Goal: Transaction & Acquisition: Purchase product/service

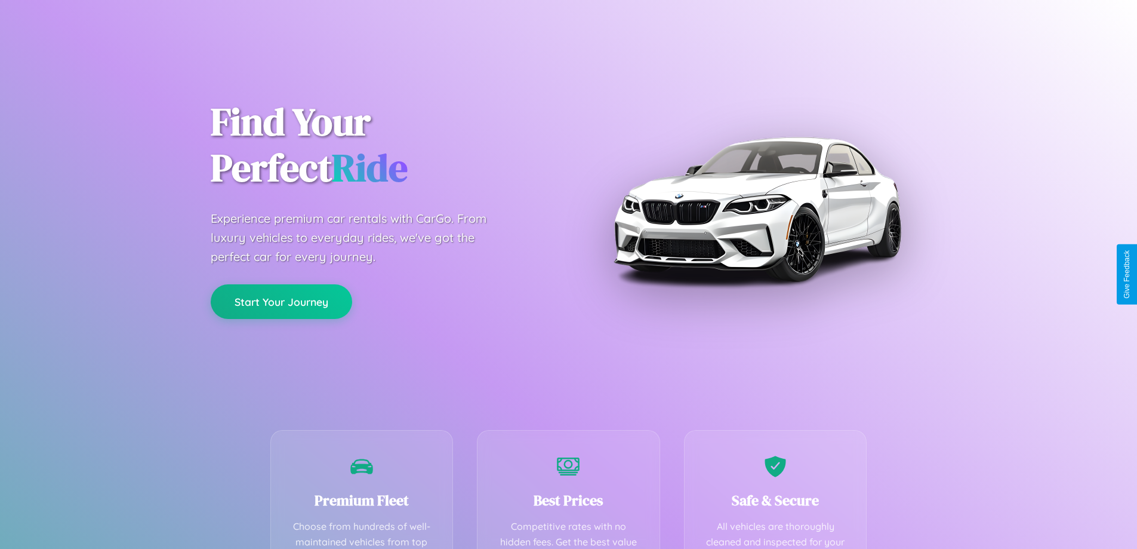
scroll to position [348, 0]
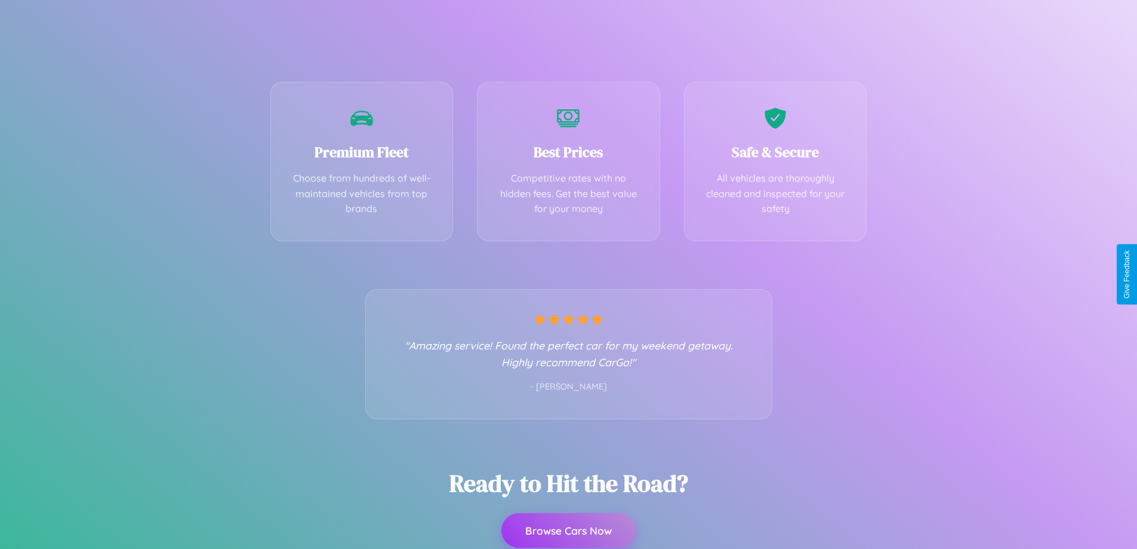
click at [568, 530] on button "Browse Cars Now" at bounding box center [569, 530] width 134 height 35
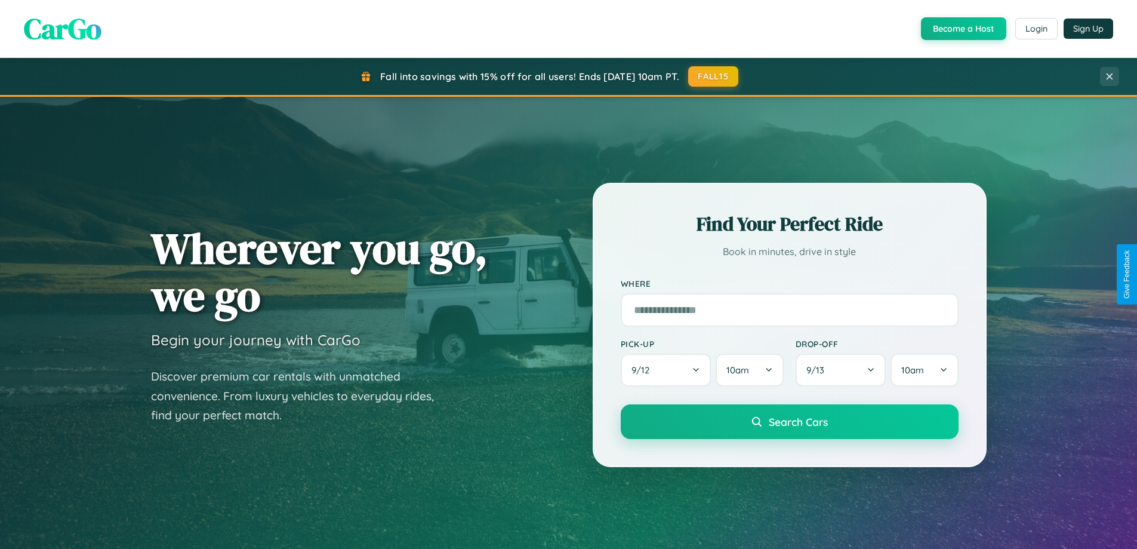
scroll to position [822, 0]
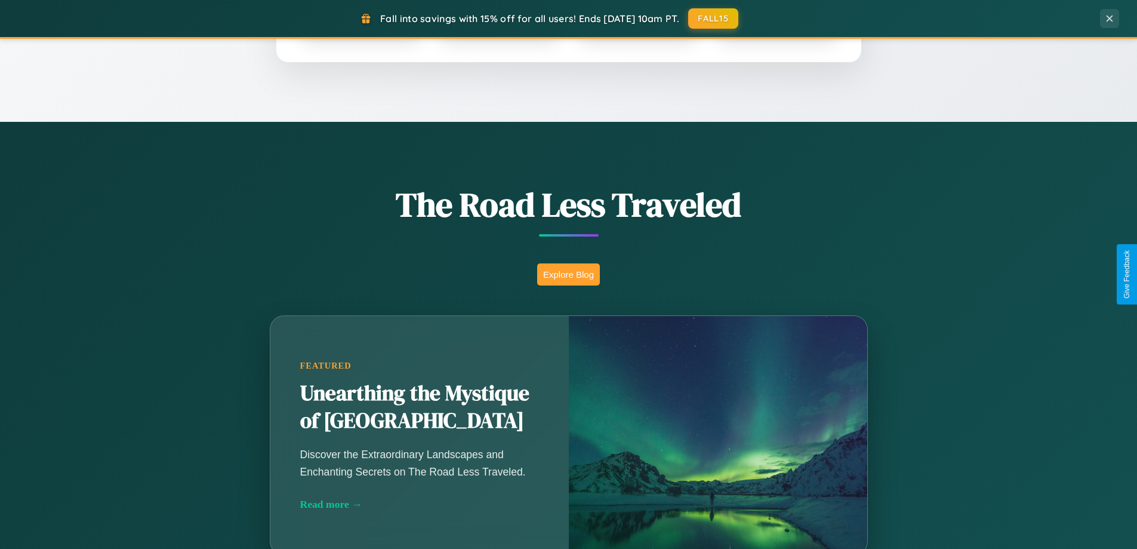
click at [568, 274] on button "Explore Blog" at bounding box center [568, 274] width 63 height 22
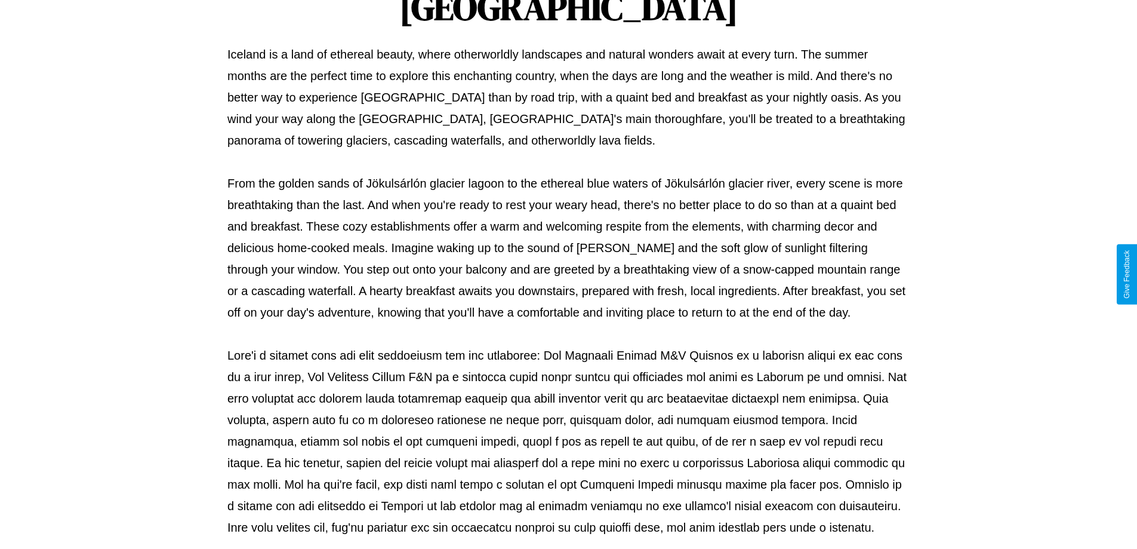
scroll to position [386, 0]
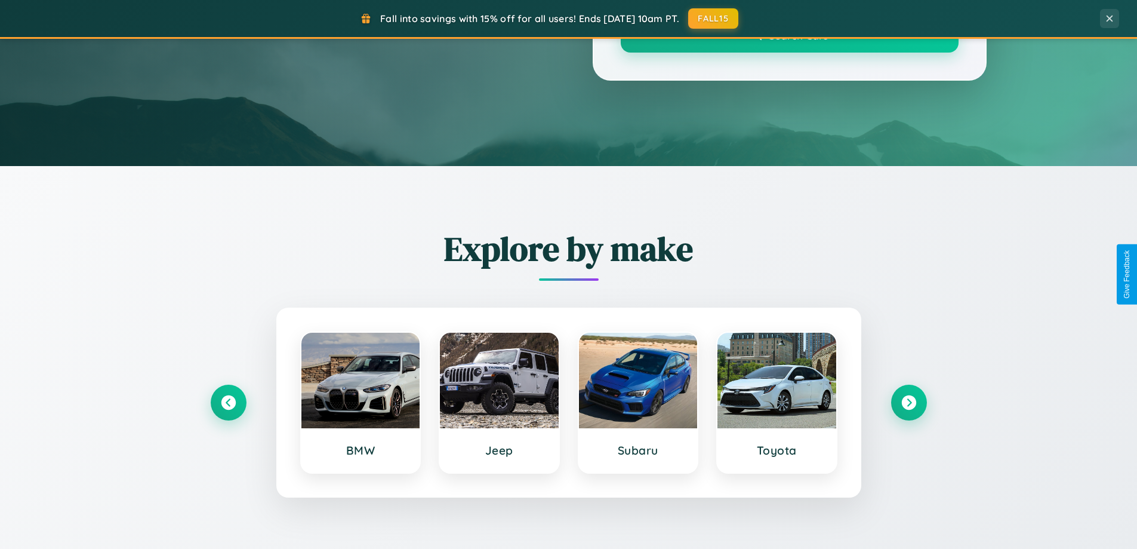
scroll to position [822, 0]
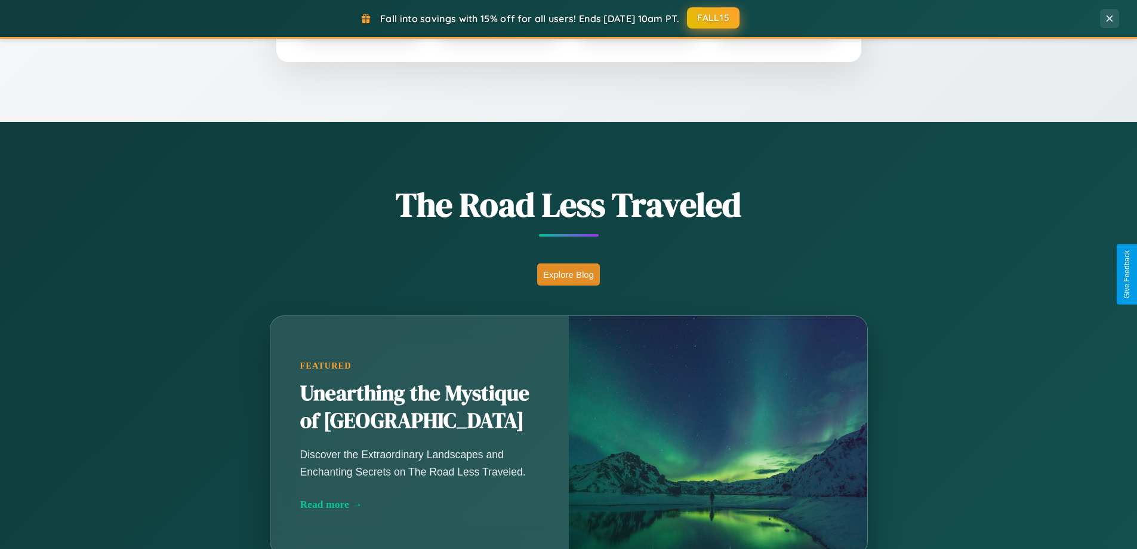
click at [714, 18] on button "FALL15" at bounding box center [713, 17] width 53 height 21
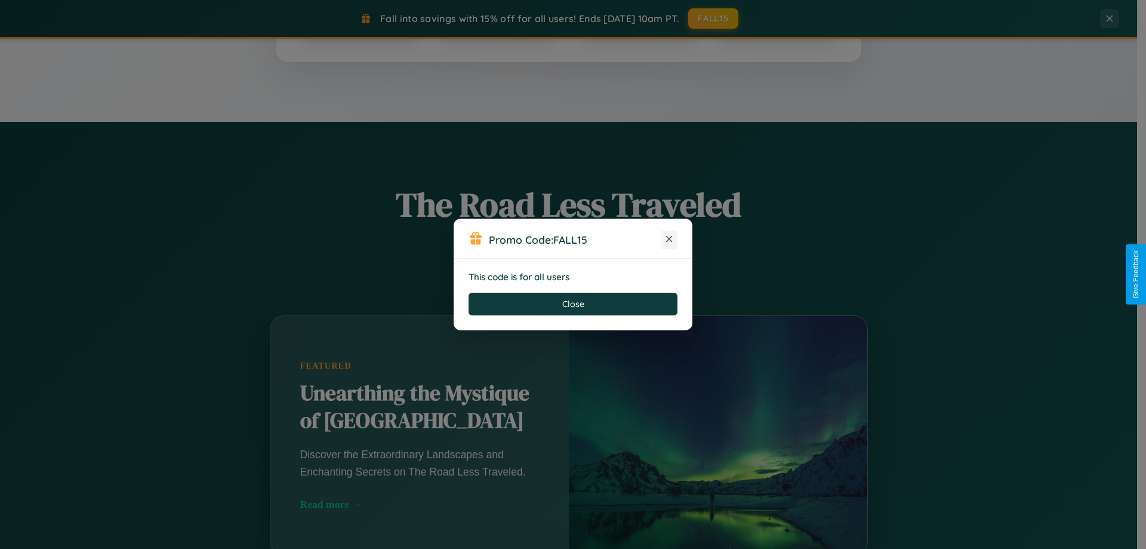
click at [669, 239] on icon at bounding box center [669, 239] width 12 height 12
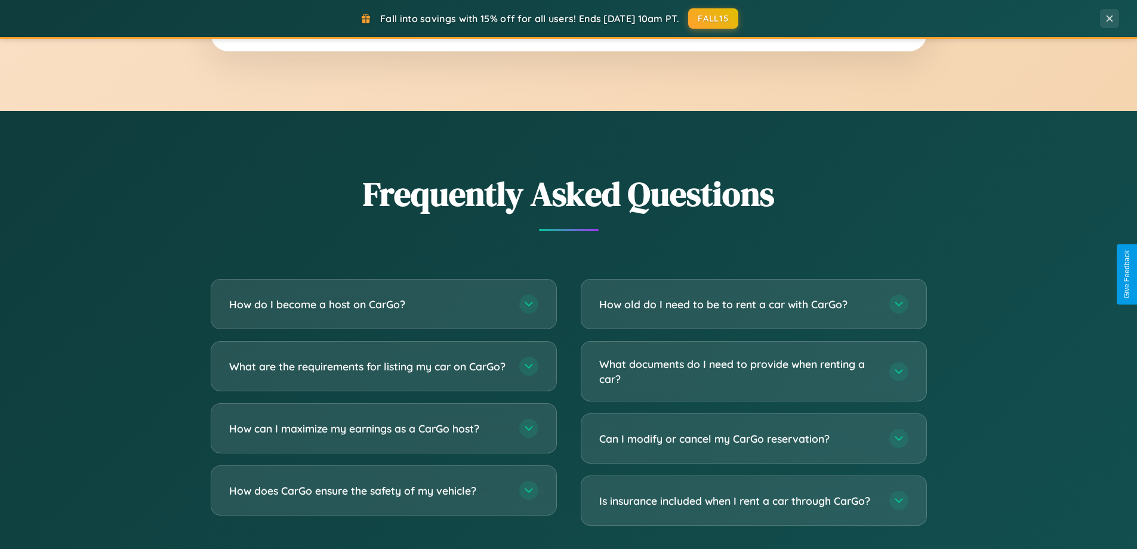
scroll to position [2297, 0]
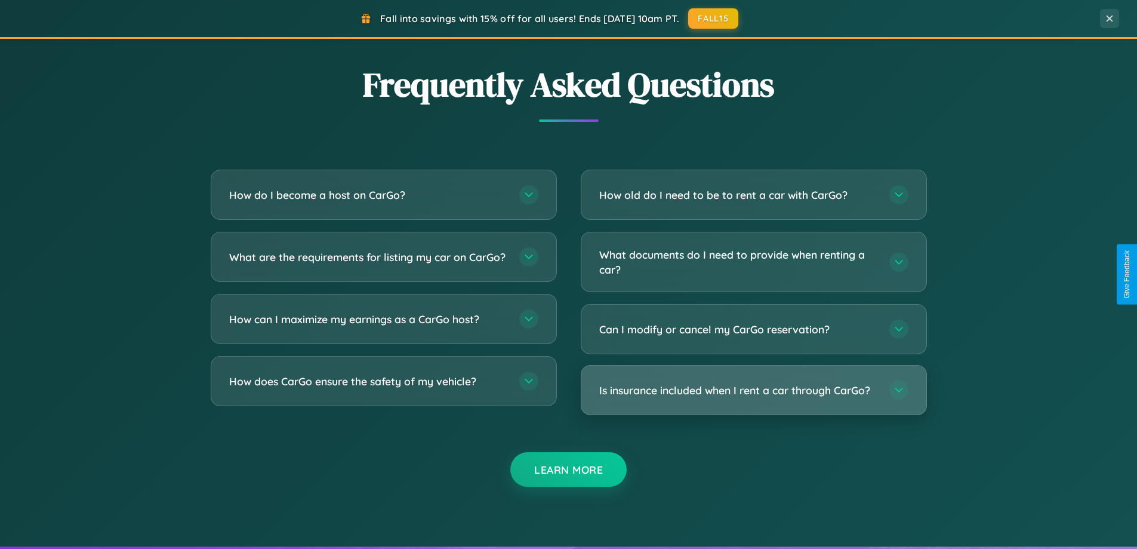
click at [753, 390] on h3 "Is insurance included when I rent a car through CarGo?" at bounding box center [738, 390] width 278 height 15
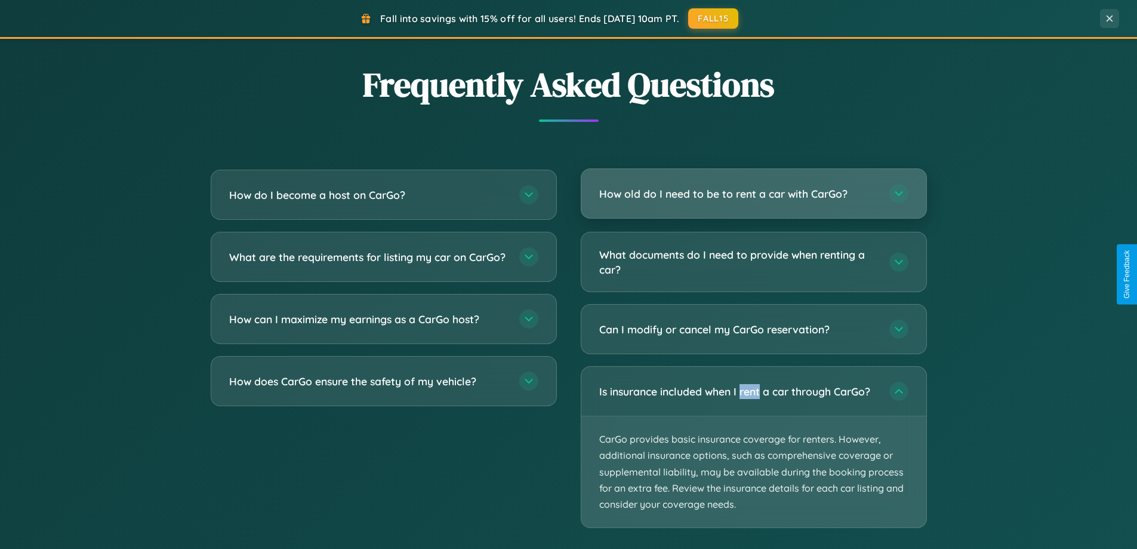
click at [753, 195] on h3 "How old do I need to be to rent a car with CarGo?" at bounding box center [738, 193] width 278 height 15
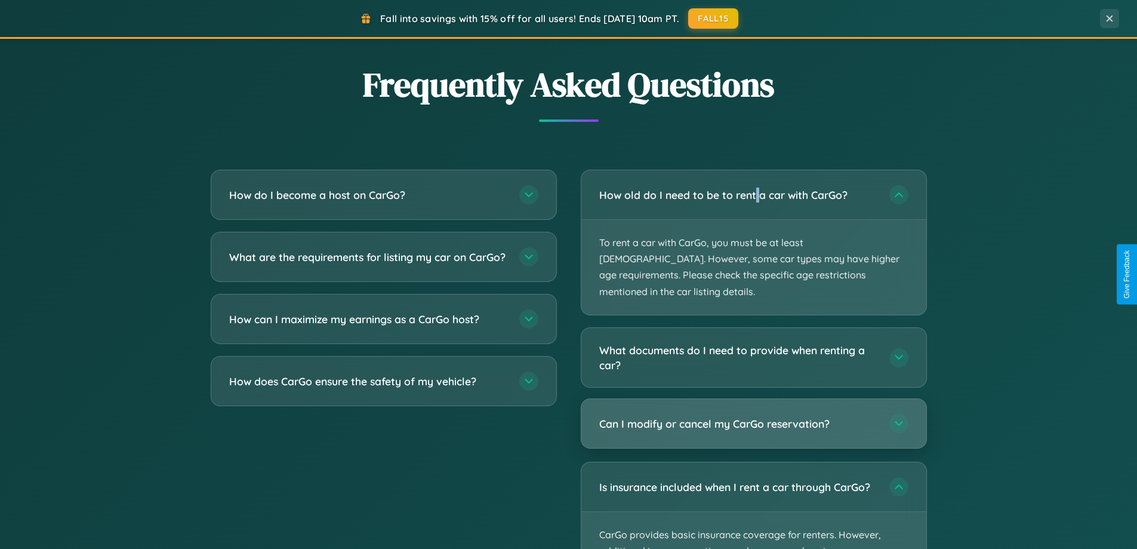
click at [753, 416] on h3 "Can I modify or cancel my CarGo reservation?" at bounding box center [738, 423] width 278 height 15
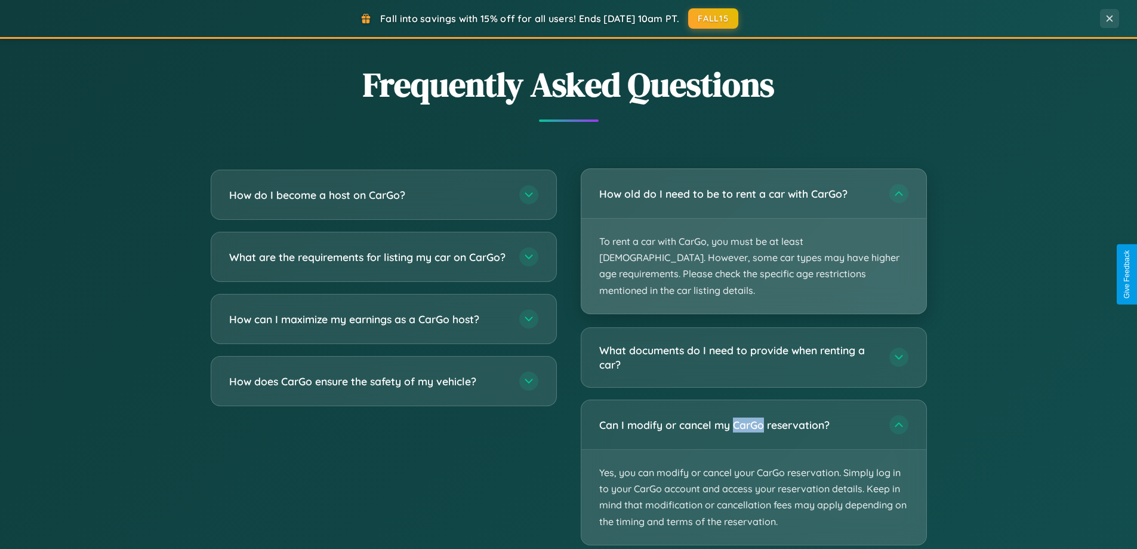
click at [753, 234] on p "To rent a car with CarGo, you must be at least [DEMOGRAPHIC_DATA]. However, som…" at bounding box center [754, 266] width 345 height 95
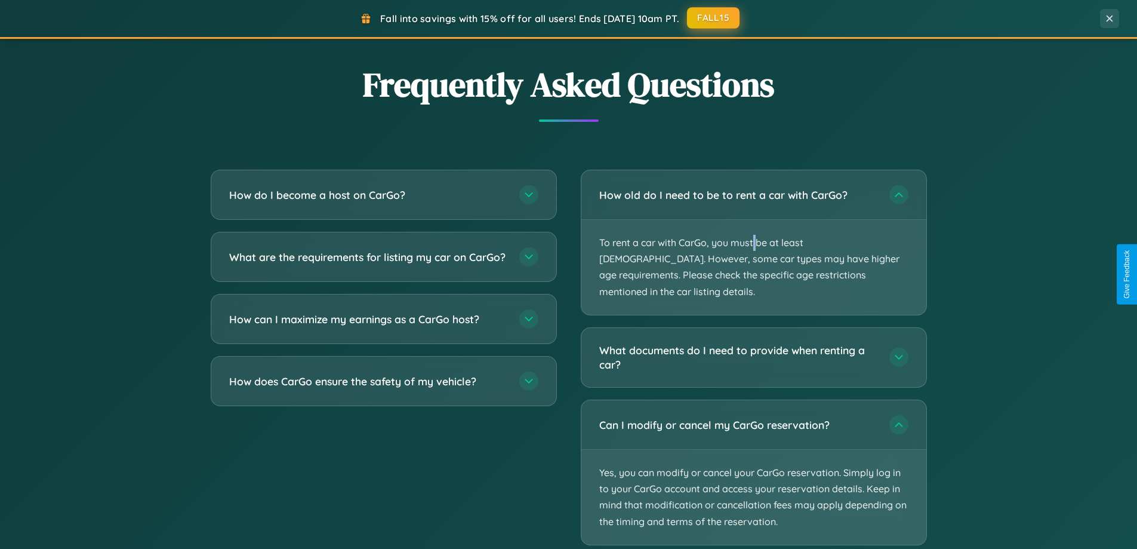
click at [714, 19] on button "FALL15" at bounding box center [713, 17] width 53 height 21
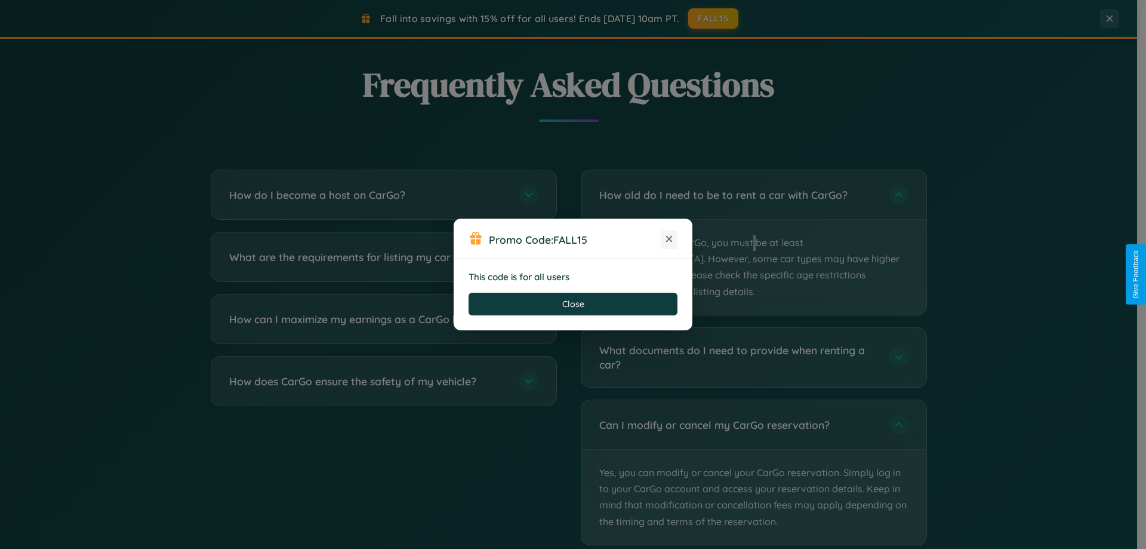
click at [669, 239] on icon at bounding box center [669, 239] width 12 height 12
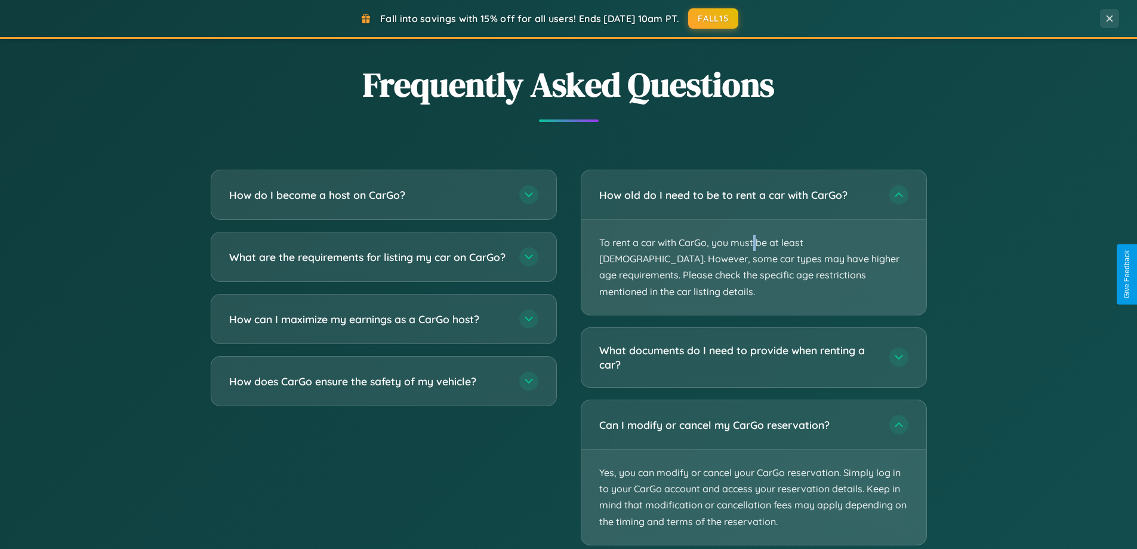
scroll to position [35, 0]
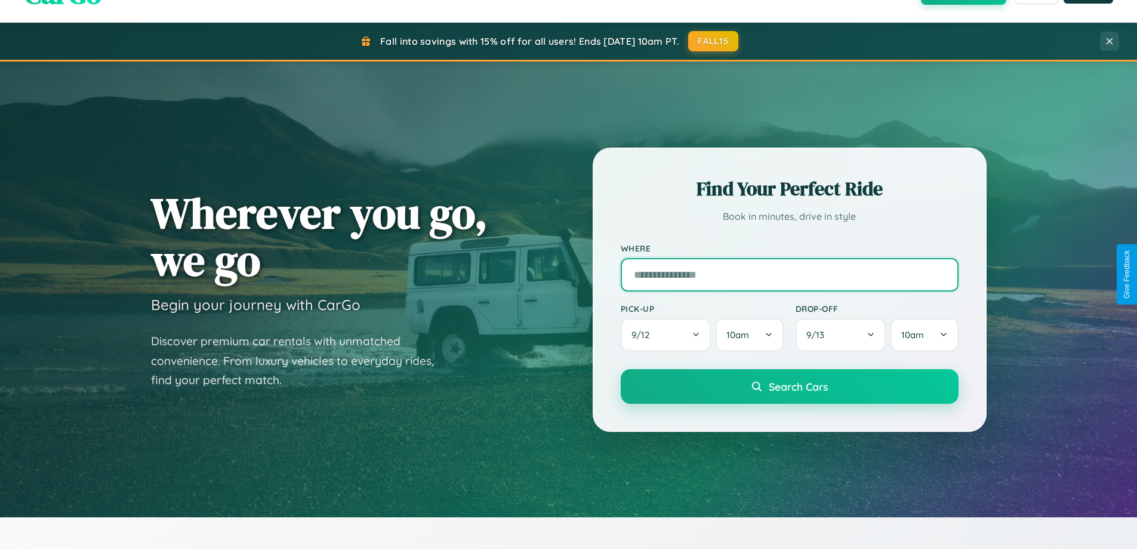
click at [789, 274] on input "text" at bounding box center [790, 274] width 338 height 33
type input "**********"
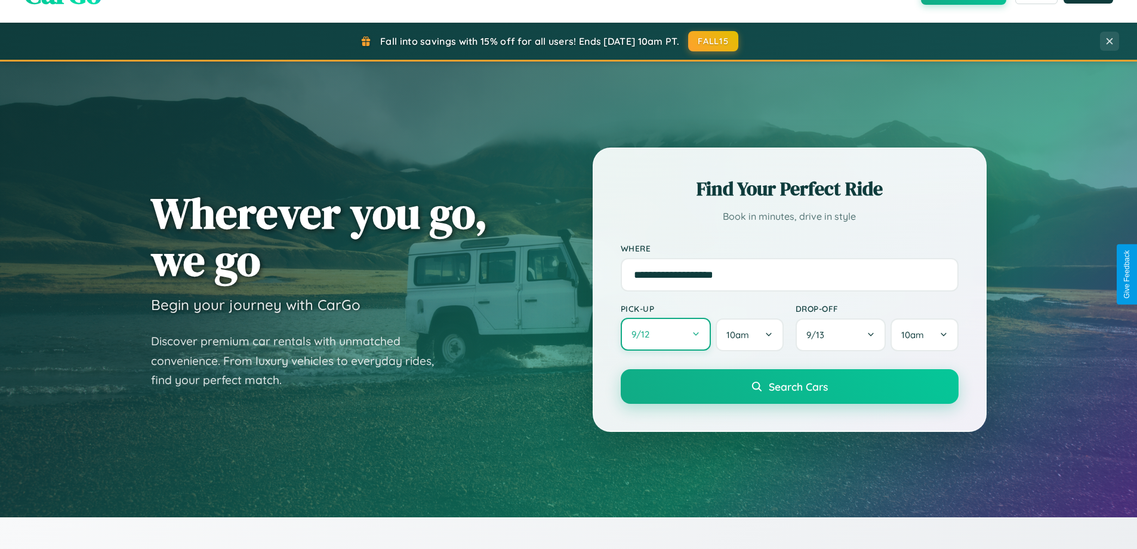
click at [666, 334] on button "9 / 12" at bounding box center [666, 334] width 91 height 33
select select "*"
select select "****"
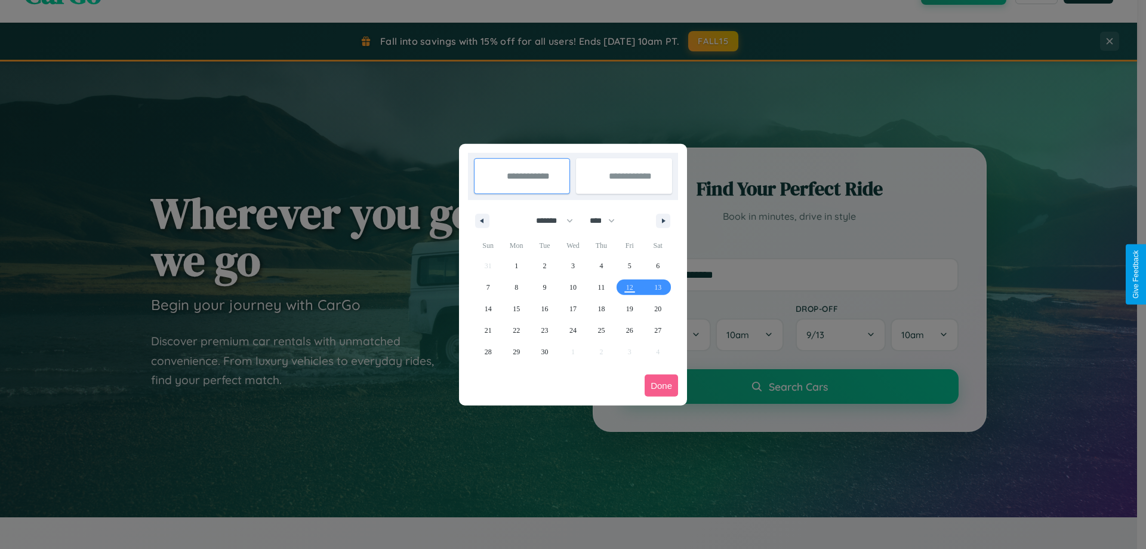
click at [549, 220] on select "******* ******** ***** ***** *** **** **** ****** ********* ******* ******** **…" at bounding box center [552, 221] width 51 height 20
select select "*"
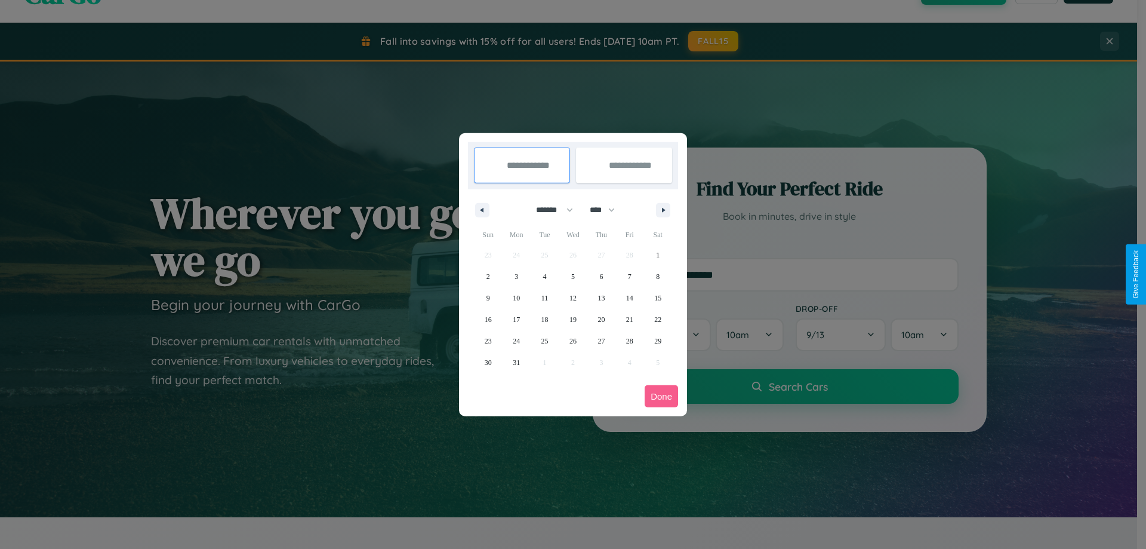
drag, startPoint x: 608, startPoint y: 210, endPoint x: 573, endPoint y: 239, distance: 45.7
click at [608, 210] on select "**** **** **** **** **** **** **** **** **** **** **** **** **** **** **** ****…" at bounding box center [602, 210] width 36 height 20
select select "****"
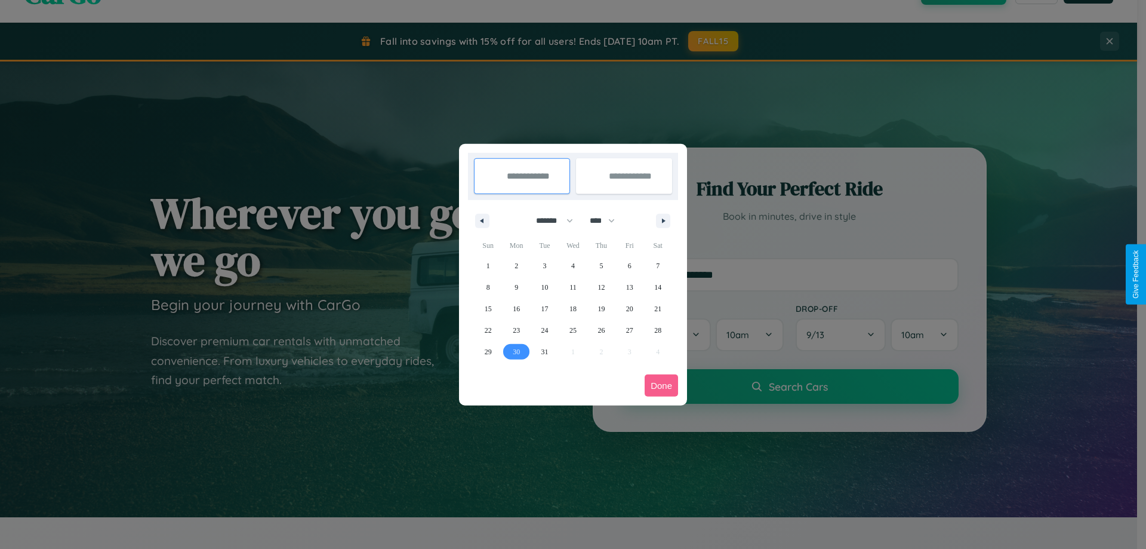
click at [516, 351] on span "30" at bounding box center [516, 351] width 7 height 21
type input "**********"
click at [663, 220] on icon "button" at bounding box center [666, 221] width 6 height 5
select select "*"
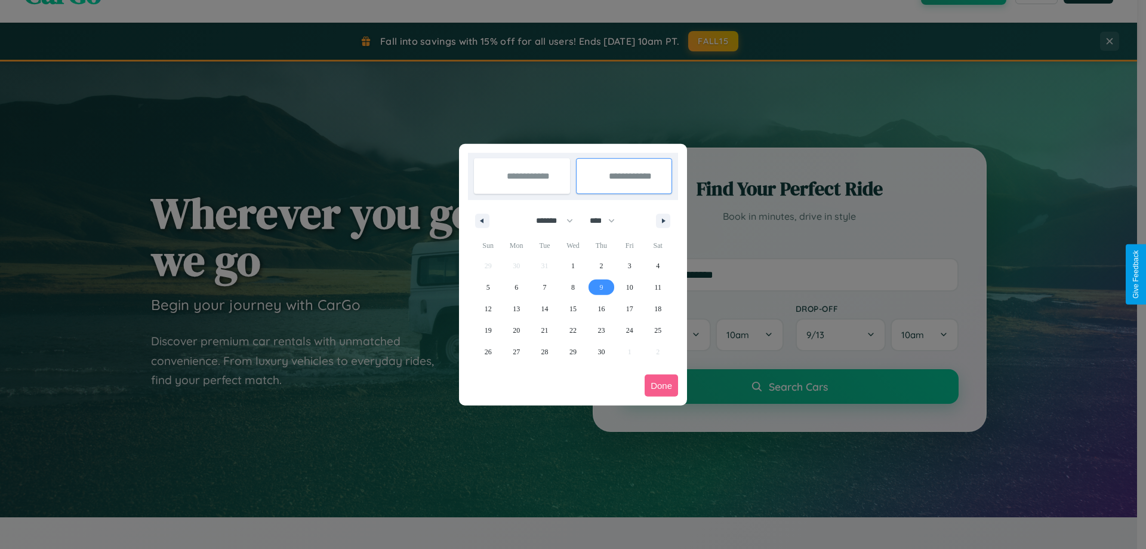
click at [601, 287] on span "9" at bounding box center [601, 286] width 4 height 21
type input "**********"
select select "*"
click at [662, 385] on button "Done" at bounding box center [661, 385] width 33 height 22
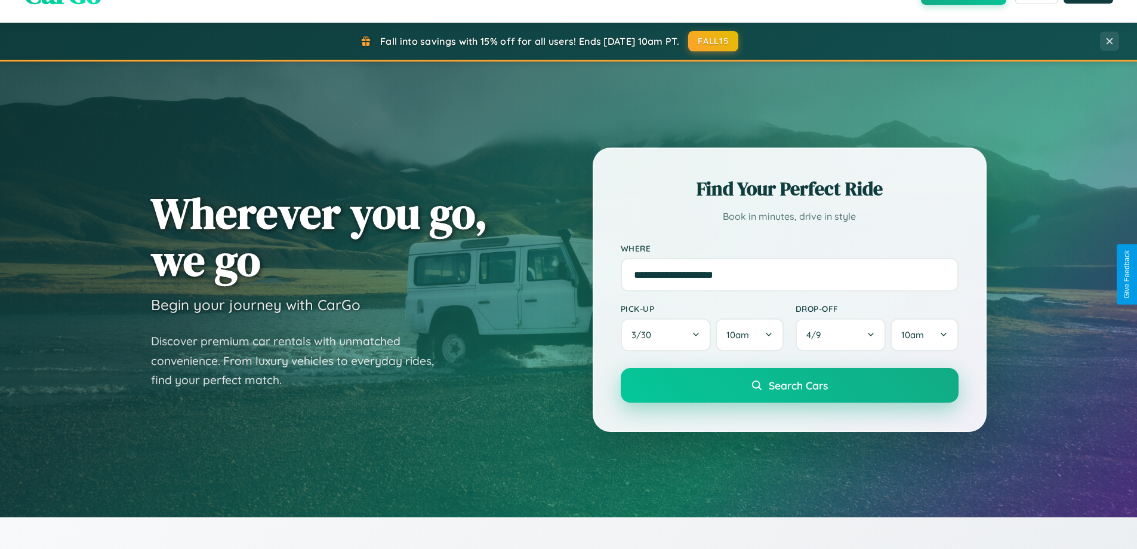
click at [789, 385] on span "Search Cars" at bounding box center [798, 385] width 59 height 13
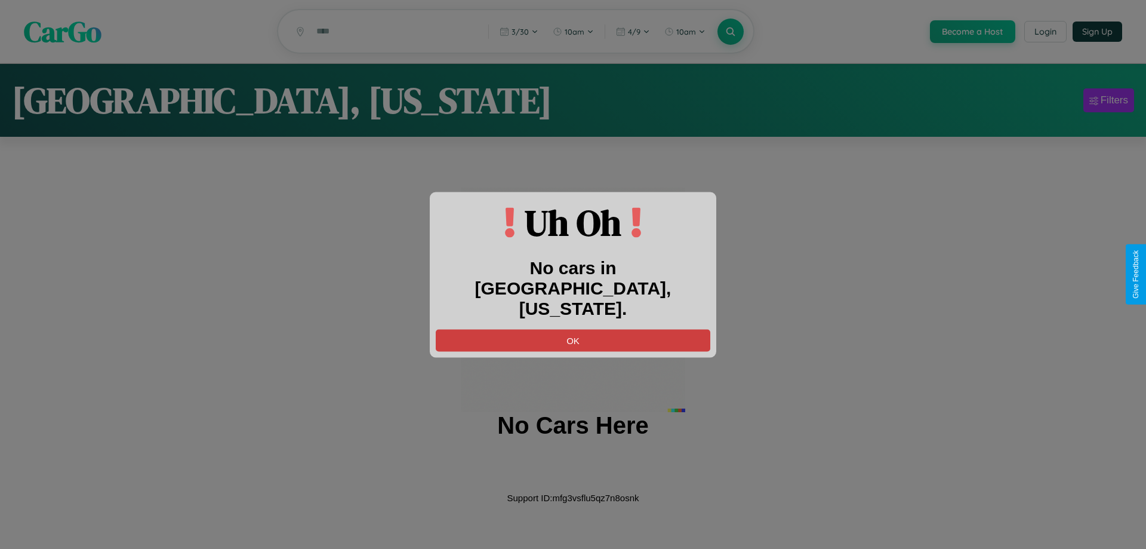
click at [573, 329] on button "OK" at bounding box center [573, 340] width 275 height 22
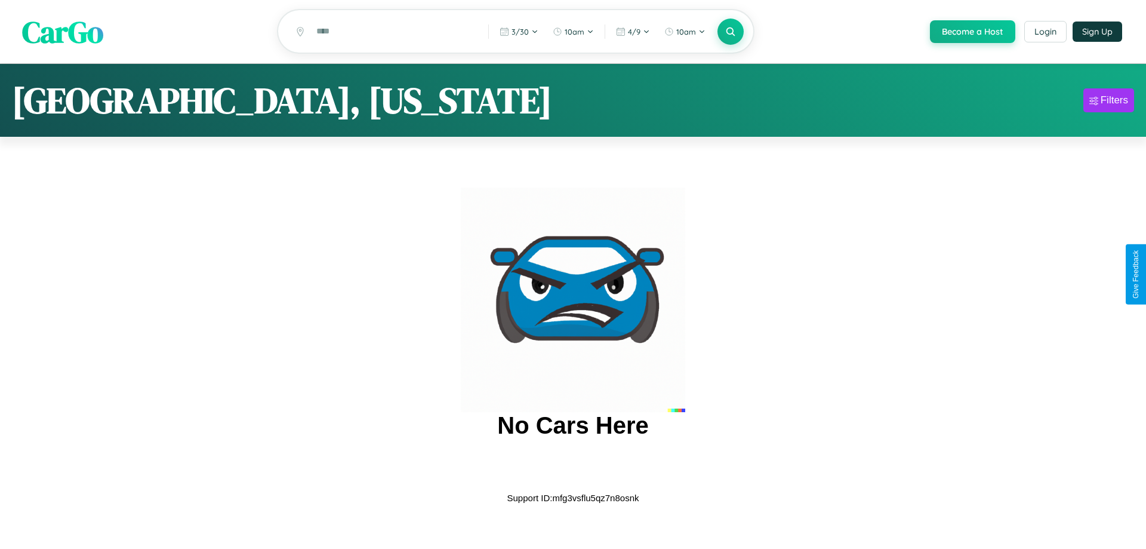
click at [63, 32] on span "CarGo" at bounding box center [62, 31] width 81 height 41
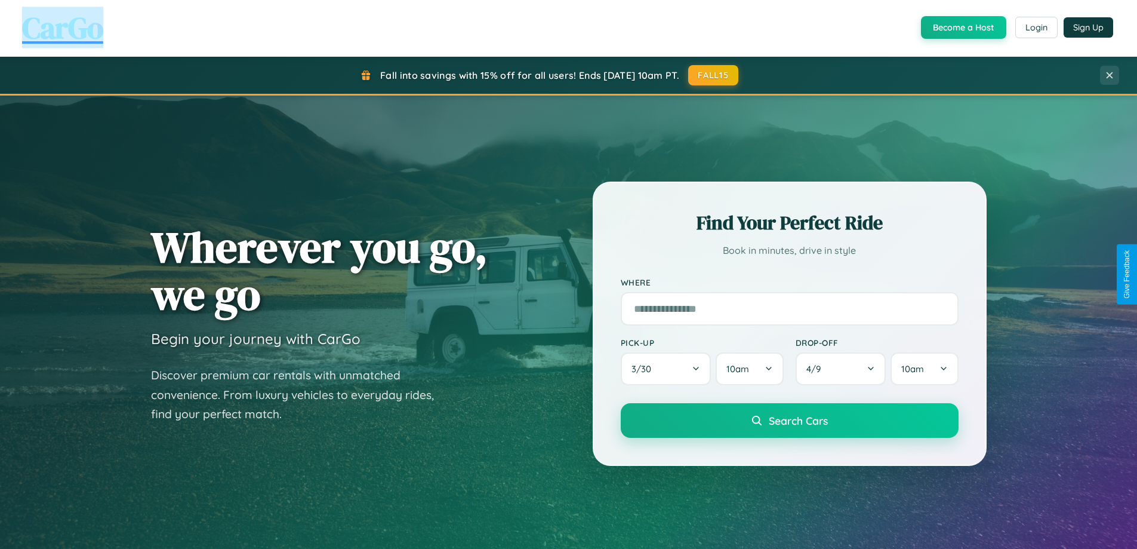
scroll to position [35, 0]
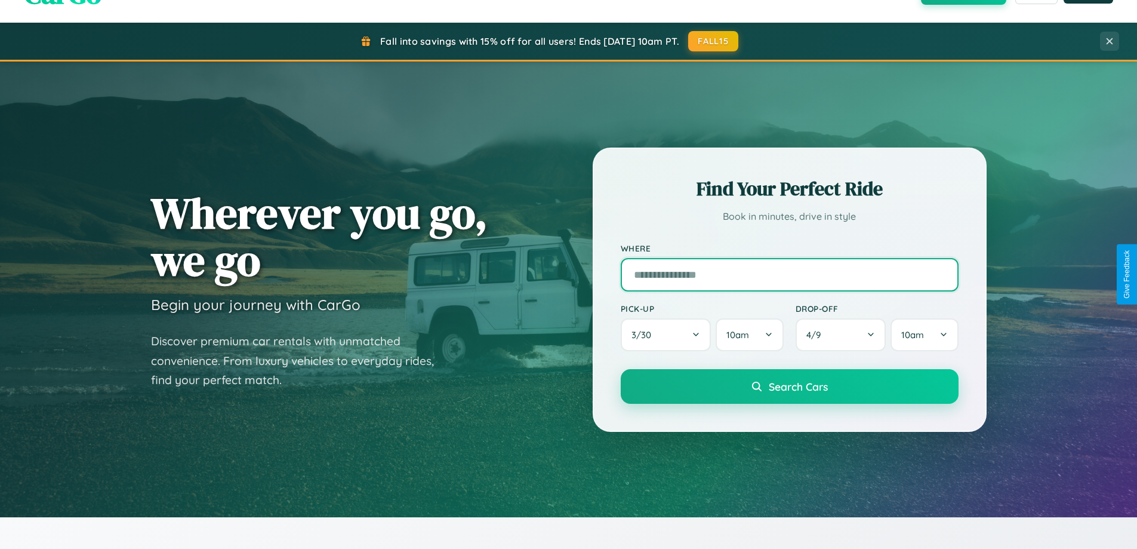
click at [789, 274] on input "text" at bounding box center [790, 274] width 338 height 33
type input "******"
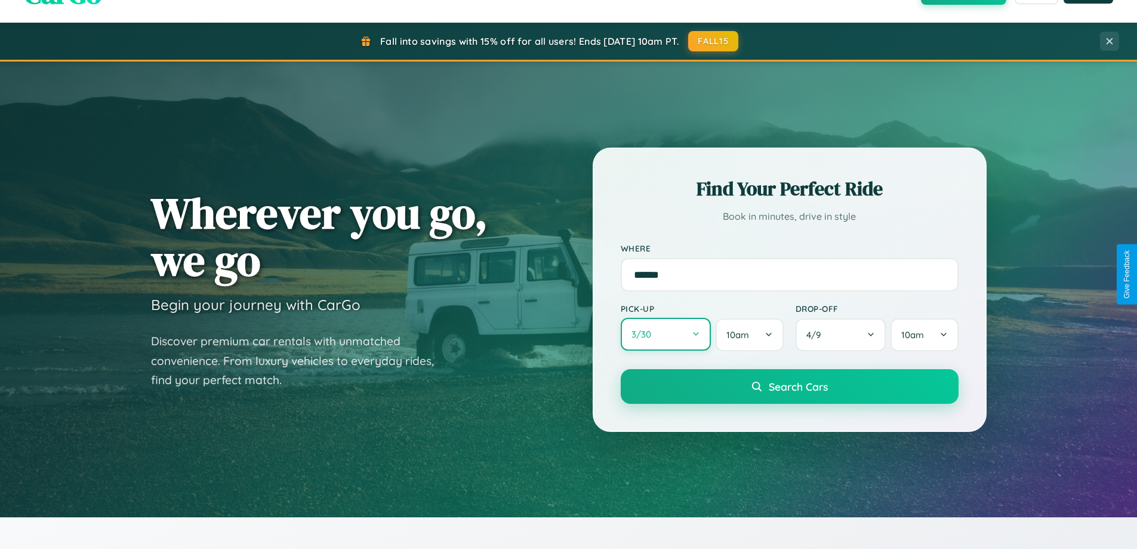
click at [666, 334] on button "3 / 30" at bounding box center [666, 334] width 91 height 33
select select "*"
select select "****"
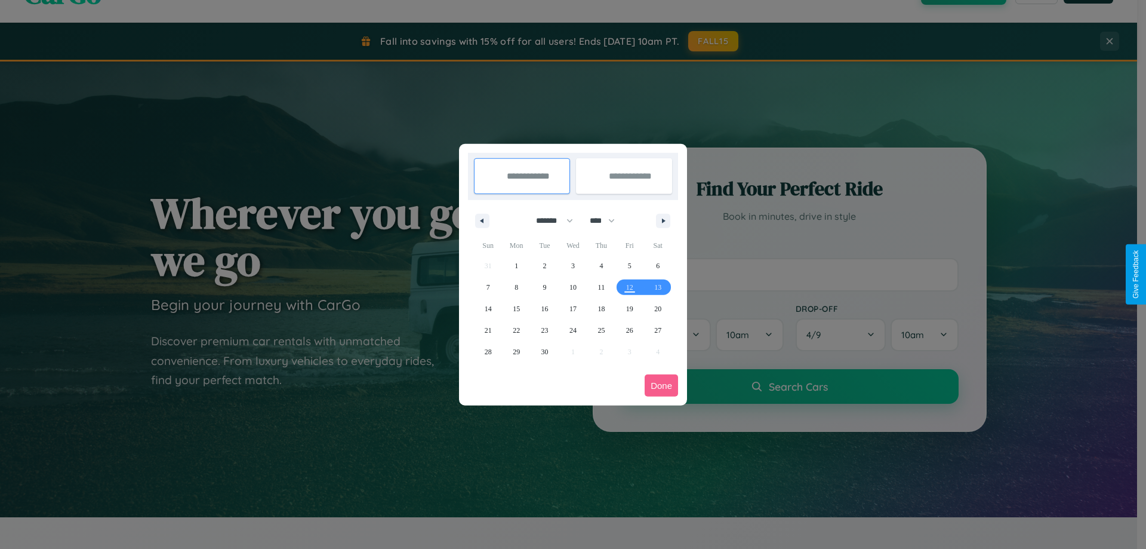
drag, startPoint x: 549, startPoint y: 220, endPoint x: 573, endPoint y: 239, distance: 30.6
click at [549, 220] on select "******* ******** ***** ***** *** **** **** ****** ********* ******* ******** **…" at bounding box center [552, 221] width 51 height 20
select select "**"
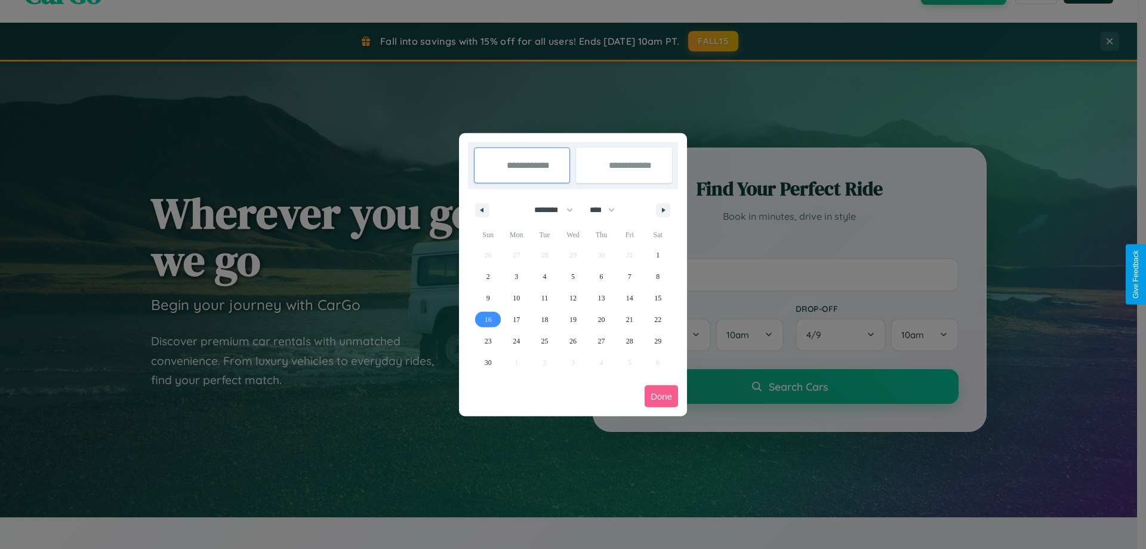
click at [488, 319] on span "16" at bounding box center [488, 319] width 7 height 21
type input "**********"
click at [544, 340] on span "25" at bounding box center [545, 340] width 7 height 21
type input "**********"
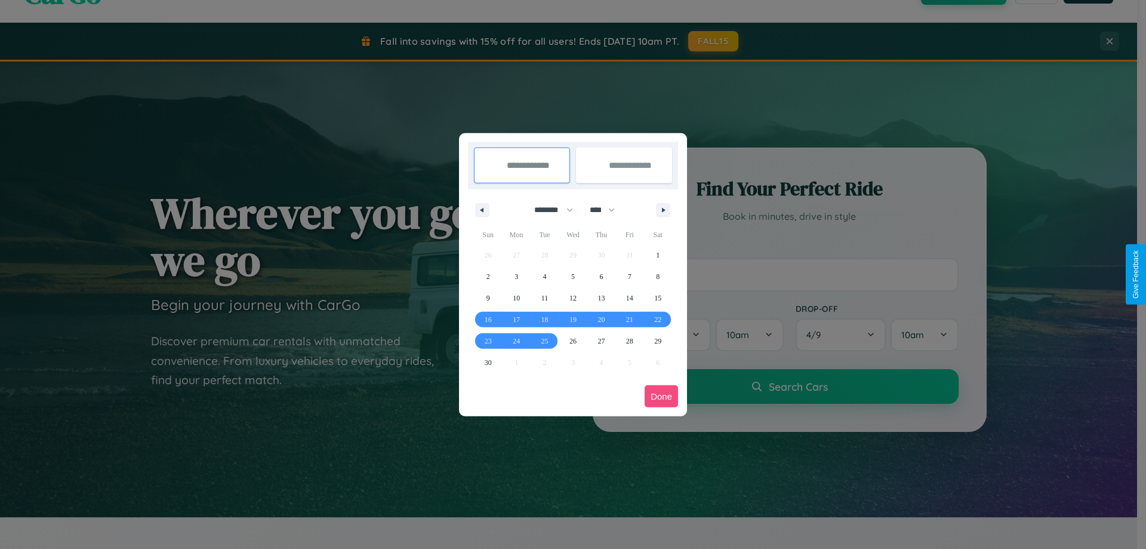
click at [662, 396] on button "Done" at bounding box center [661, 396] width 33 height 22
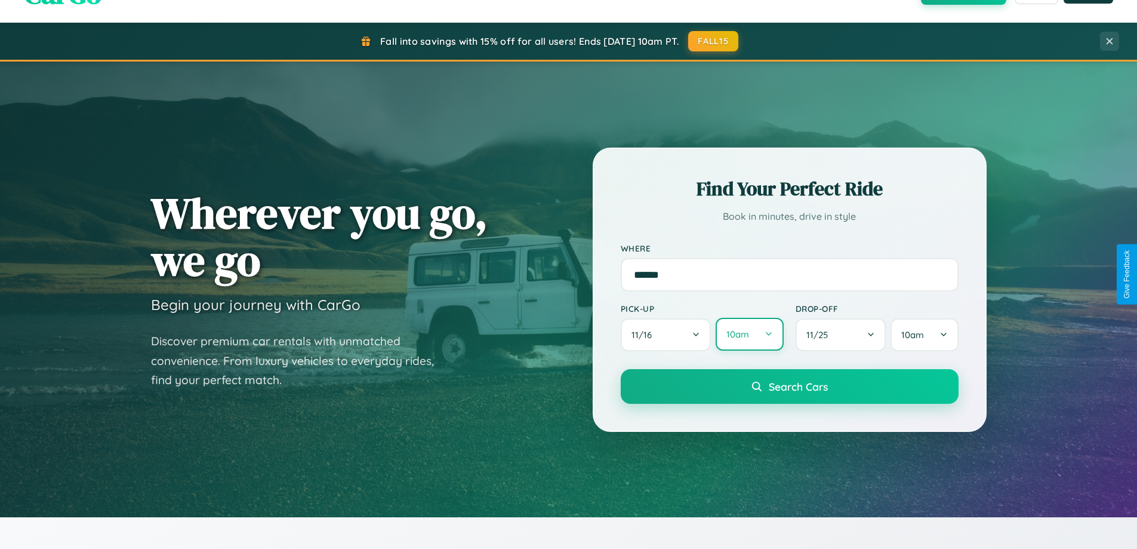
click at [749, 334] on button "10am" at bounding box center [749, 334] width 67 height 33
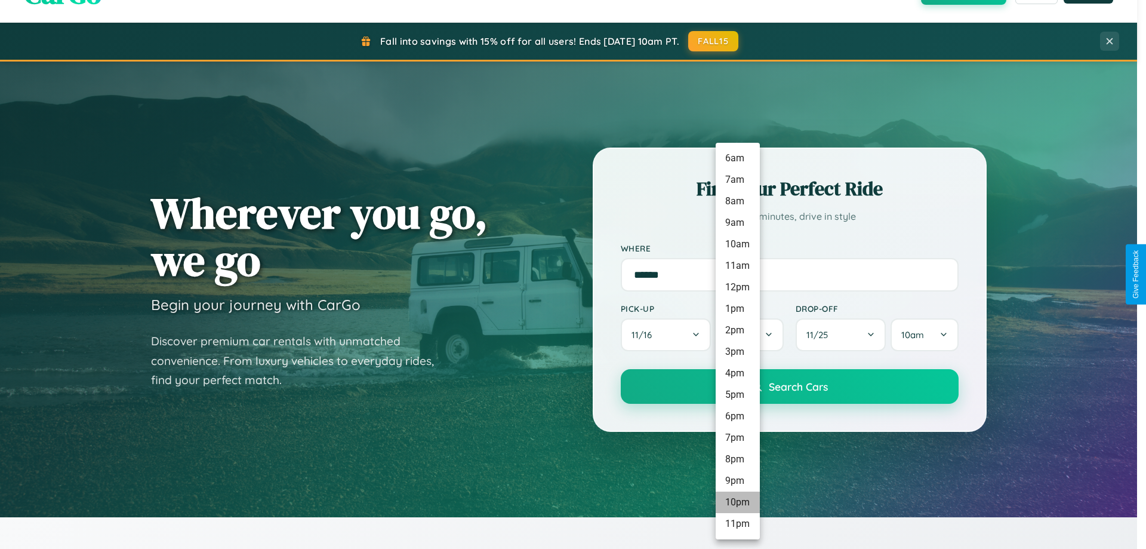
click at [737, 502] on li "10pm" at bounding box center [738, 501] width 44 height 21
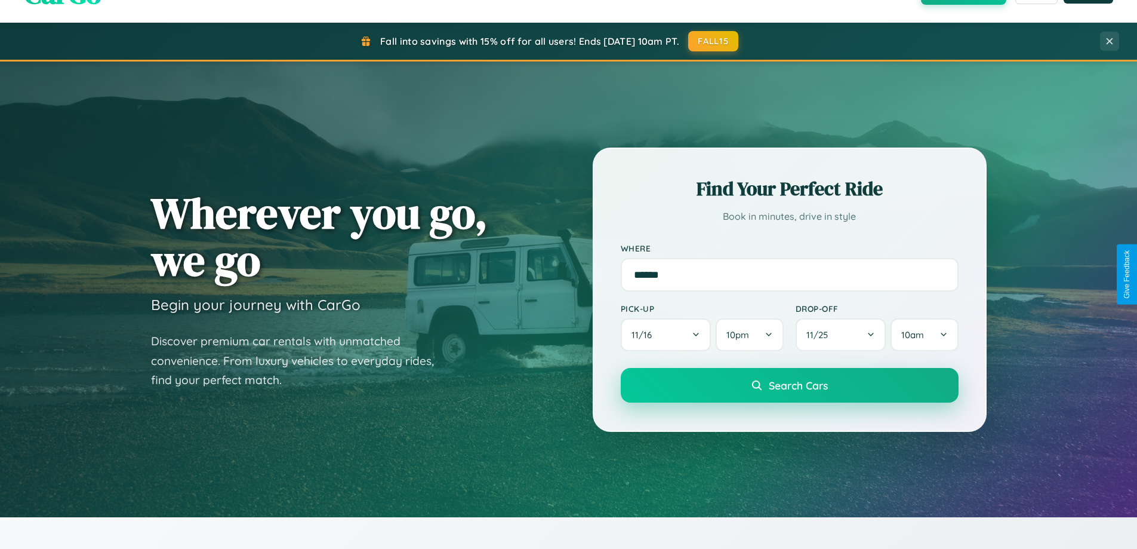
click at [789, 386] on span "Search Cars" at bounding box center [798, 385] width 59 height 13
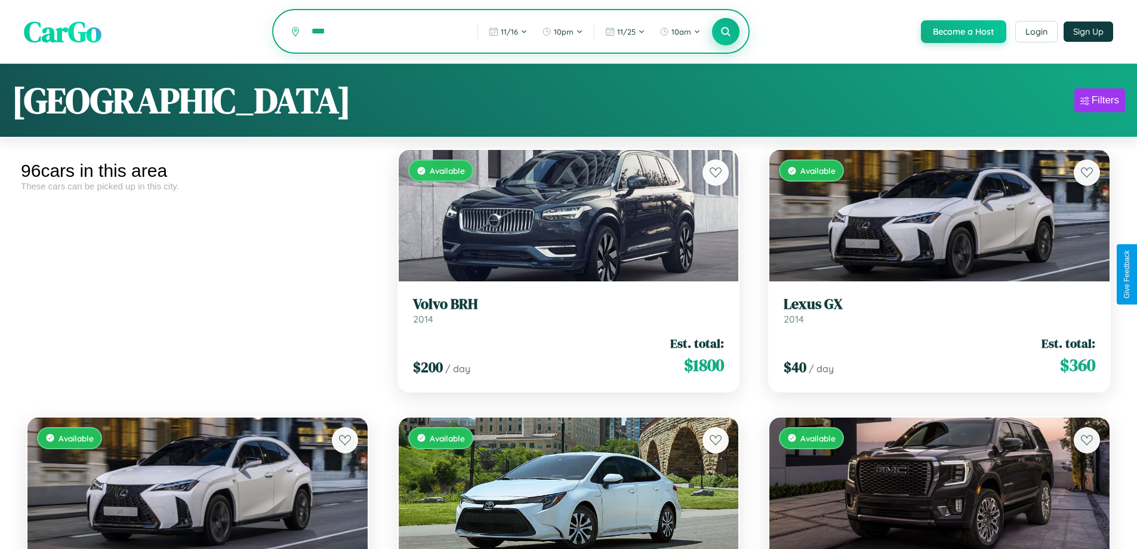
type input "****"
click at [725, 32] on icon at bounding box center [726, 31] width 11 height 11
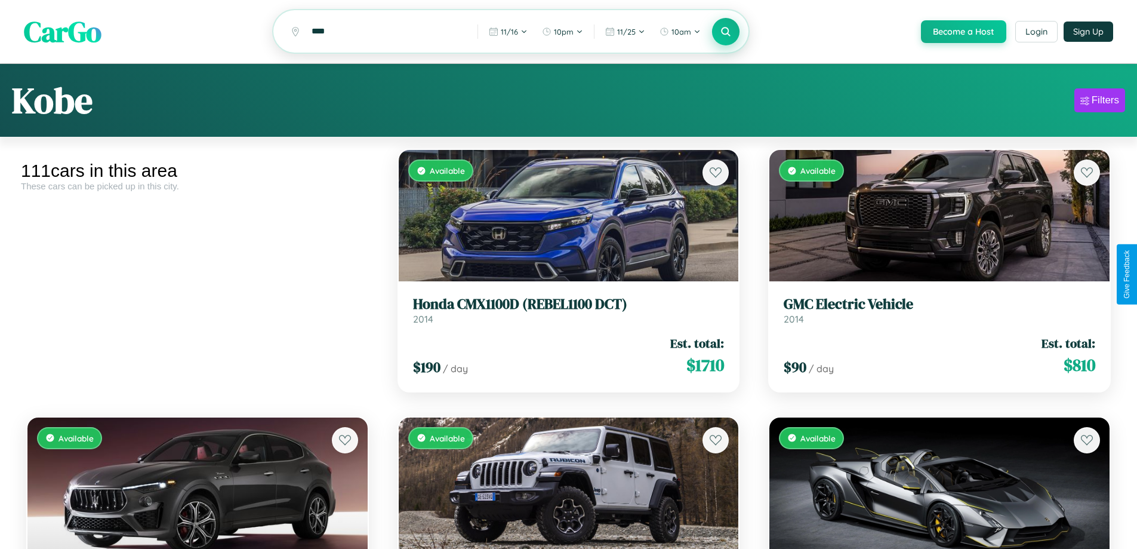
scroll to position [8723, 0]
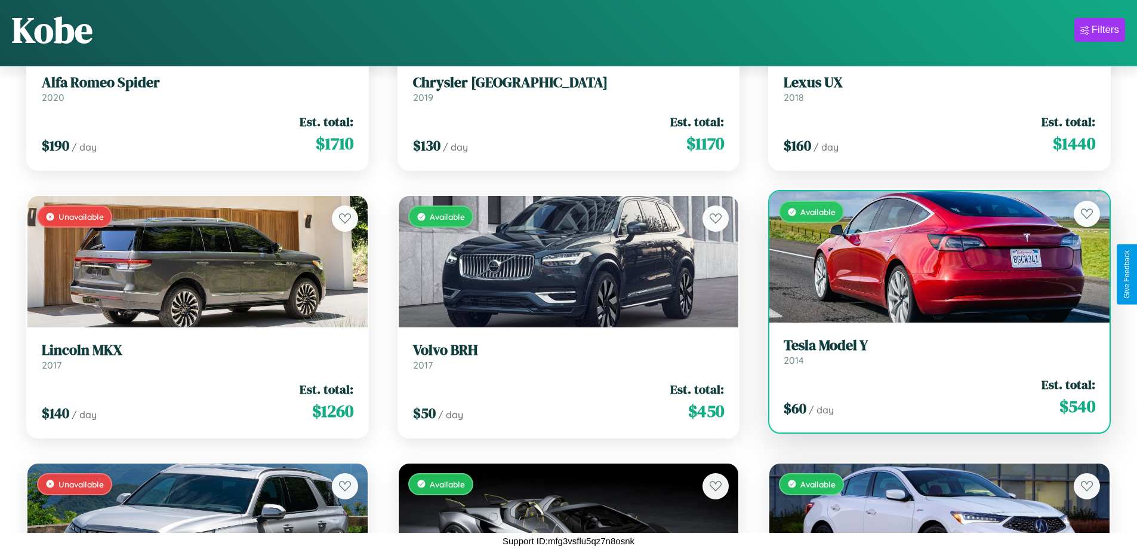
click at [932, 339] on link "Tesla Model Y 2014" at bounding box center [940, 351] width 312 height 29
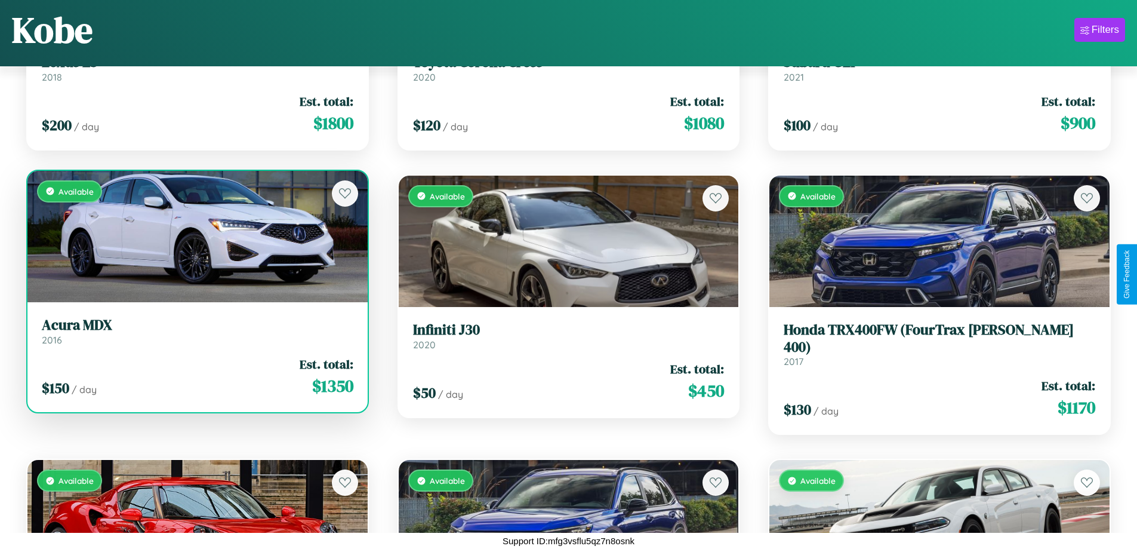
scroll to position [5515, 0]
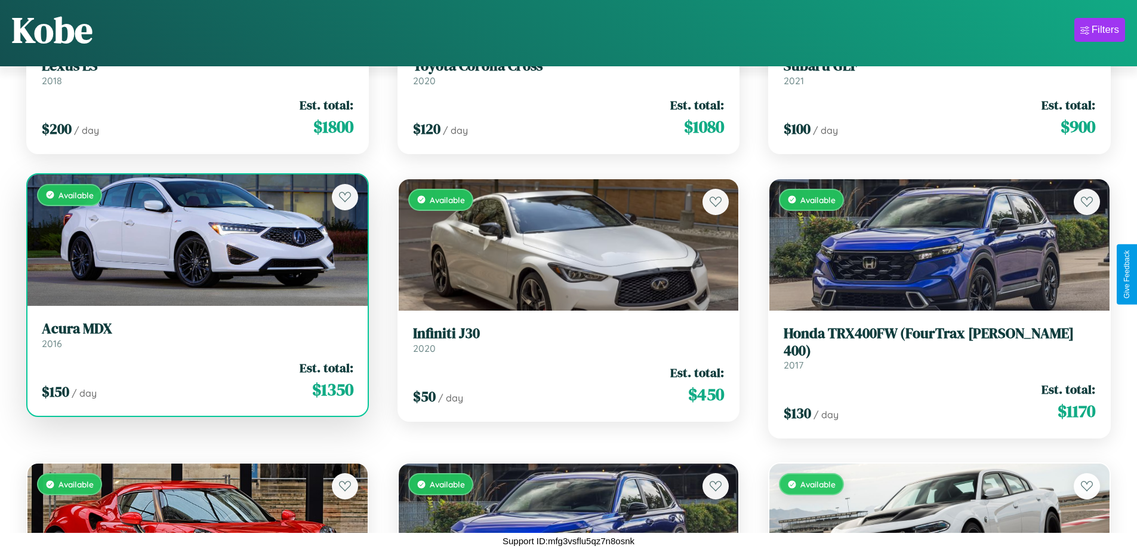
click at [196, 339] on link "Acura MDX 2016" at bounding box center [198, 334] width 312 height 29
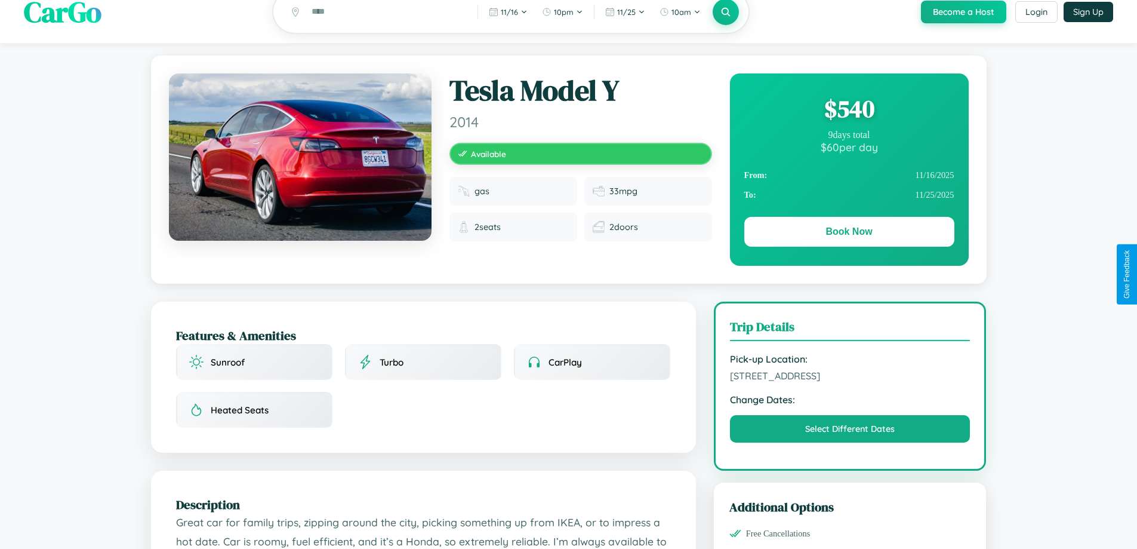
scroll to position [123, 0]
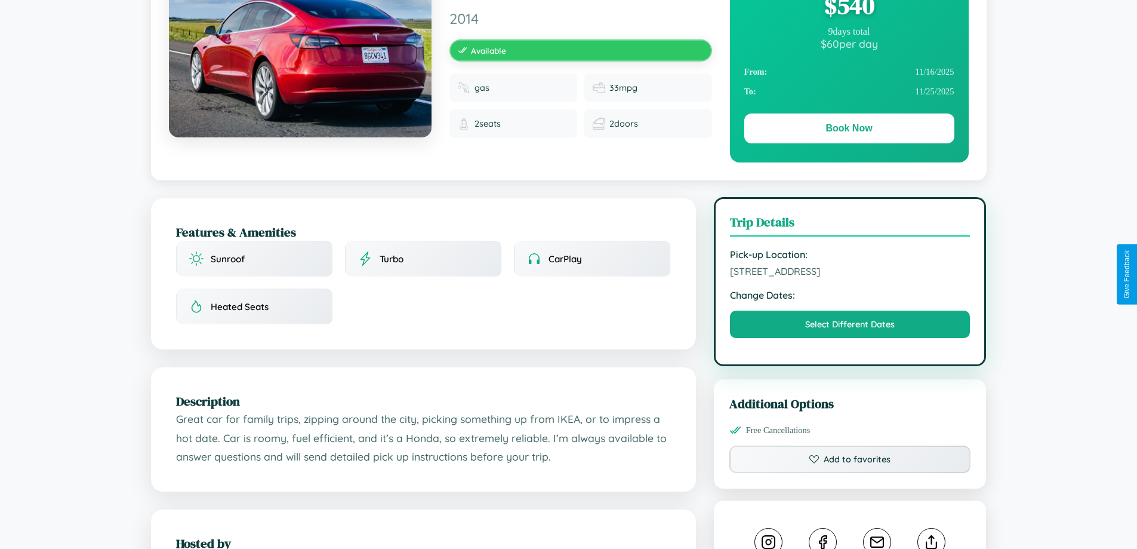
click at [850, 273] on span "3949 School Street Kobe 28660 Japan" at bounding box center [850, 271] width 241 height 12
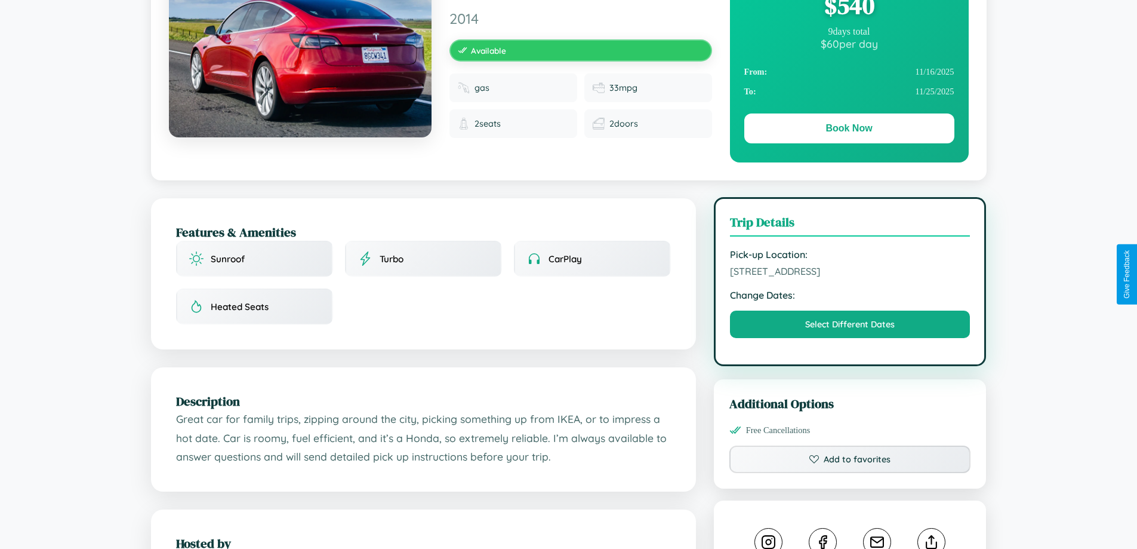
click at [850, 273] on span "3949 School Street Kobe 28660 Japan" at bounding box center [850, 271] width 241 height 12
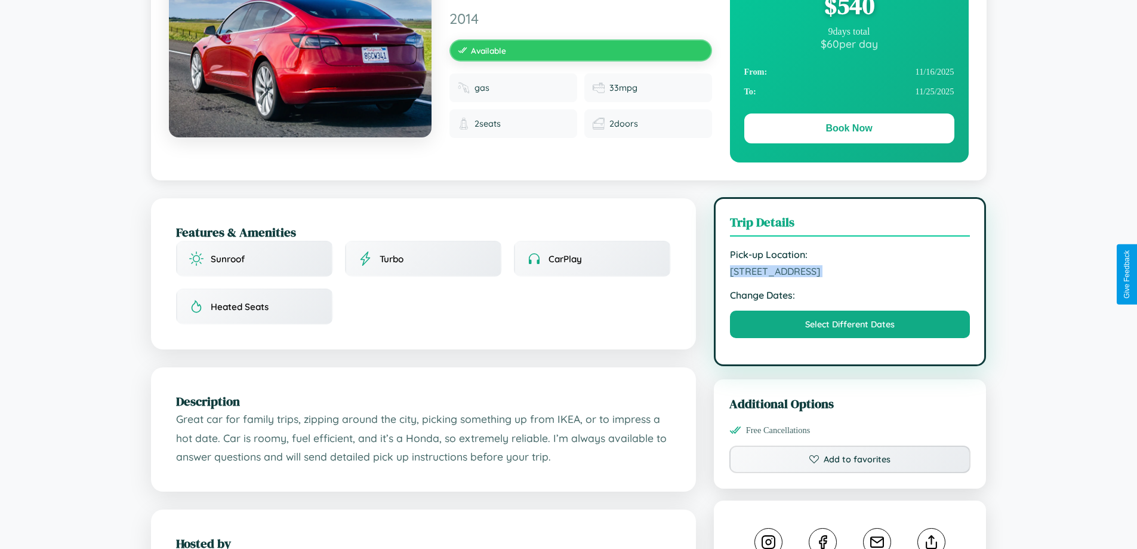
click at [850, 273] on span "3949 School Street Kobe 28660 Japan" at bounding box center [850, 271] width 241 height 12
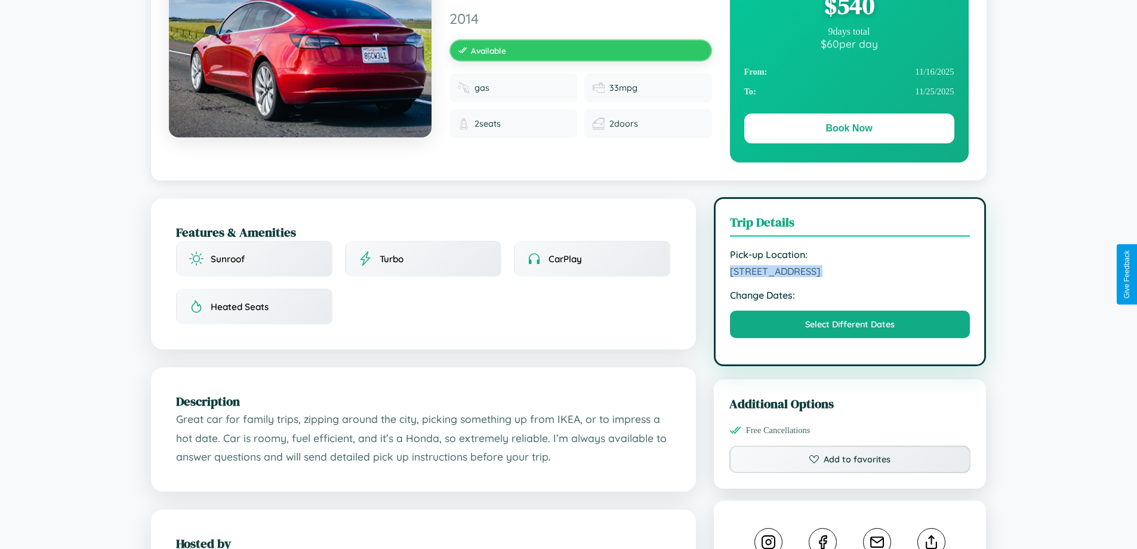
click at [850, 273] on span "3949 School Street Kobe 28660 Japan" at bounding box center [850, 271] width 241 height 12
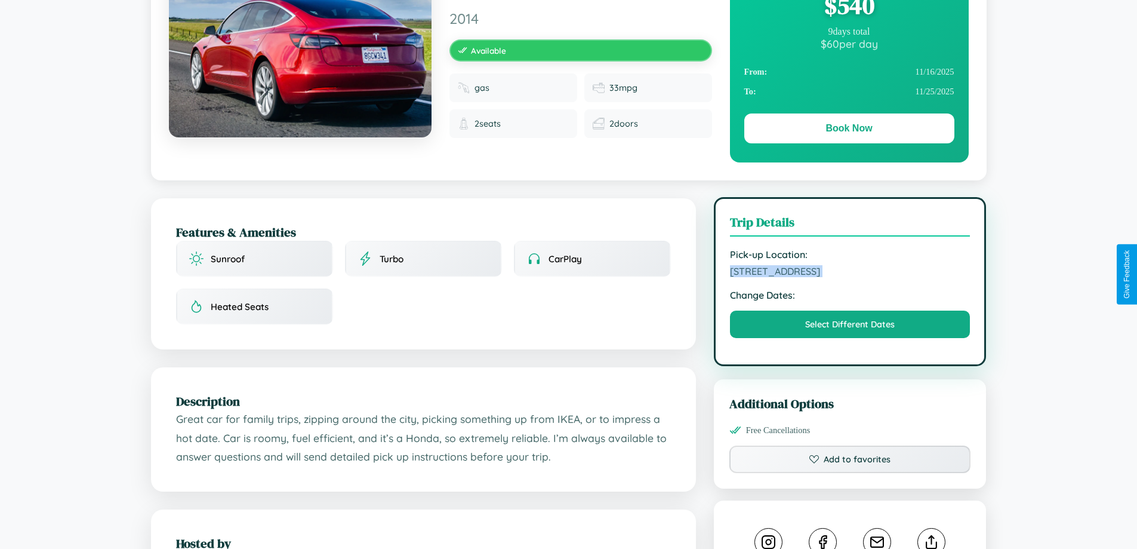
click at [850, 273] on span "3949 School Street Kobe 28660 Japan" at bounding box center [850, 271] width 241 height 12
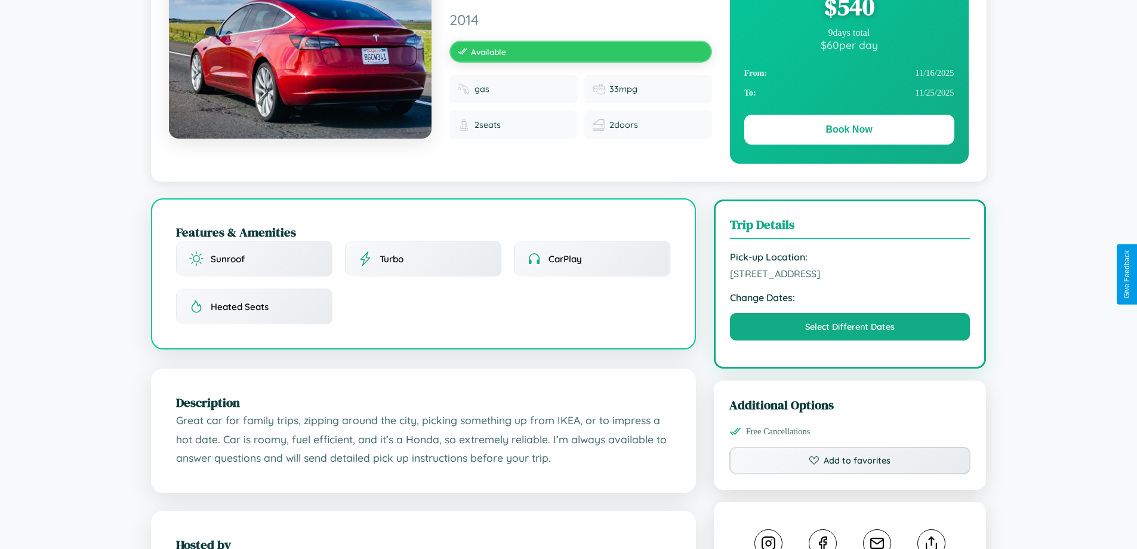
scroll to position [392, 0]
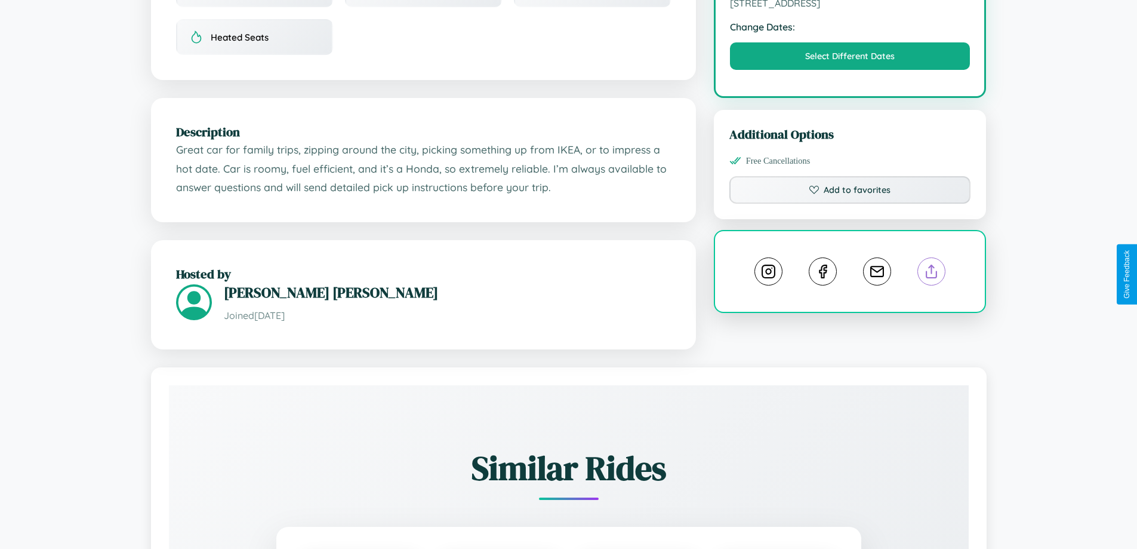
click at [932, 273] on line at bounding box center [932, 269] width 0 height 8
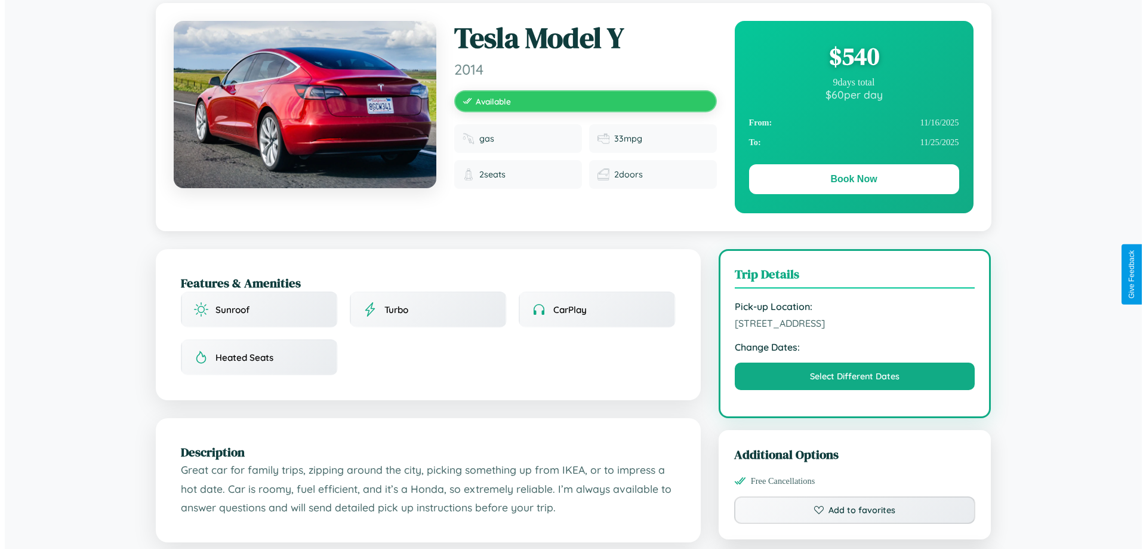
scroll to position [0, 0]
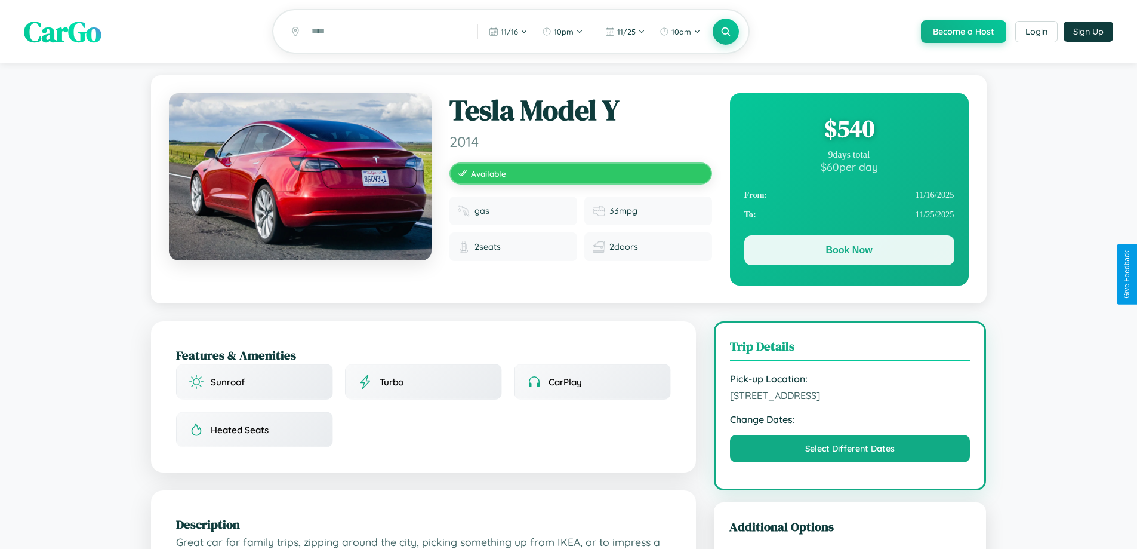
click at [849, 252] on button "Book Now" at bounding box center [850, 250] width 210 height 30
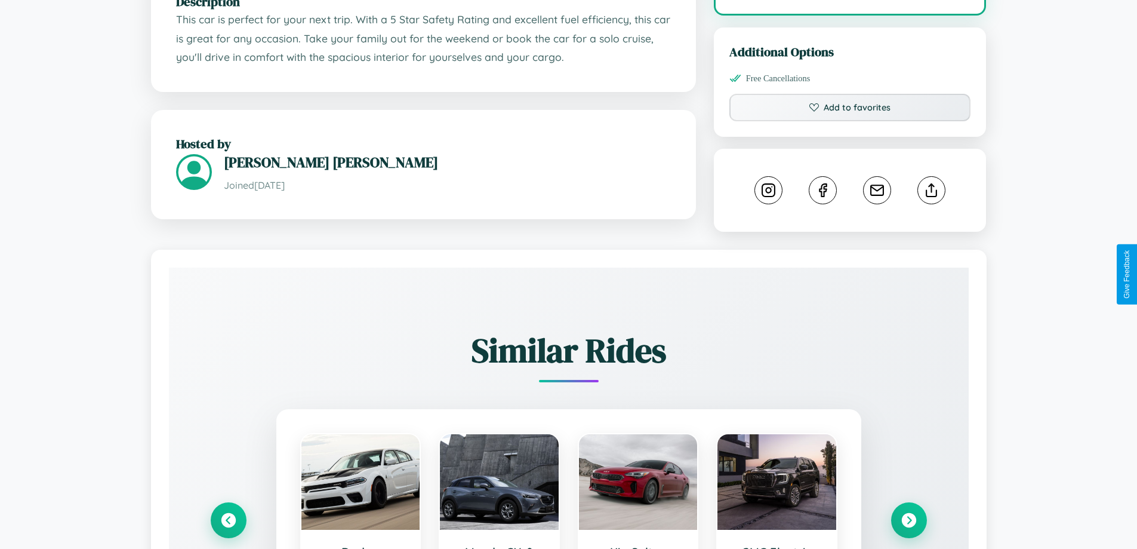
scroll to position [665, 0]
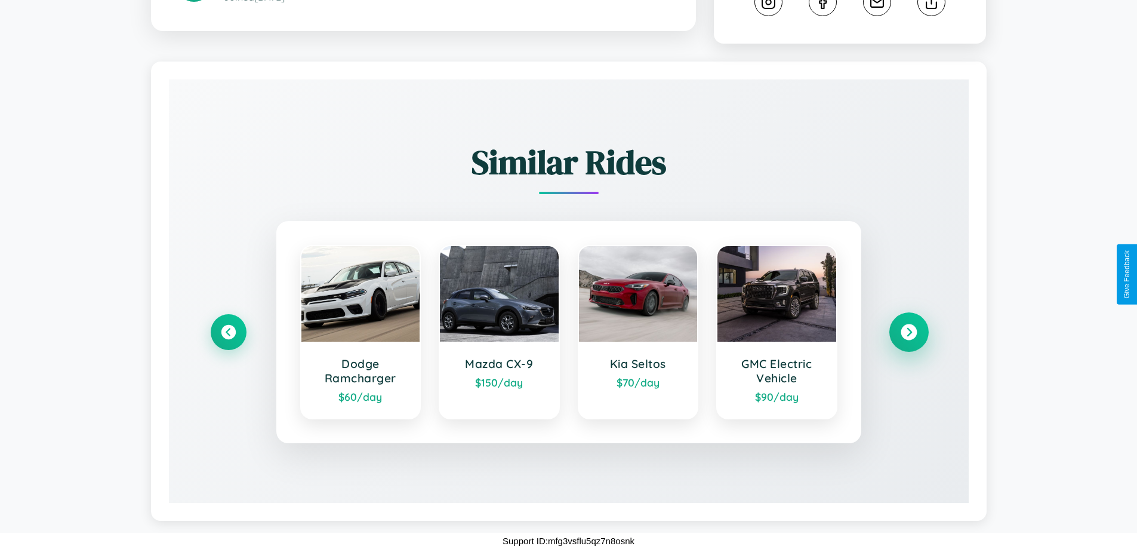
click at [909, 332] on icon at bounding box center [909, 332] width 16 height 16
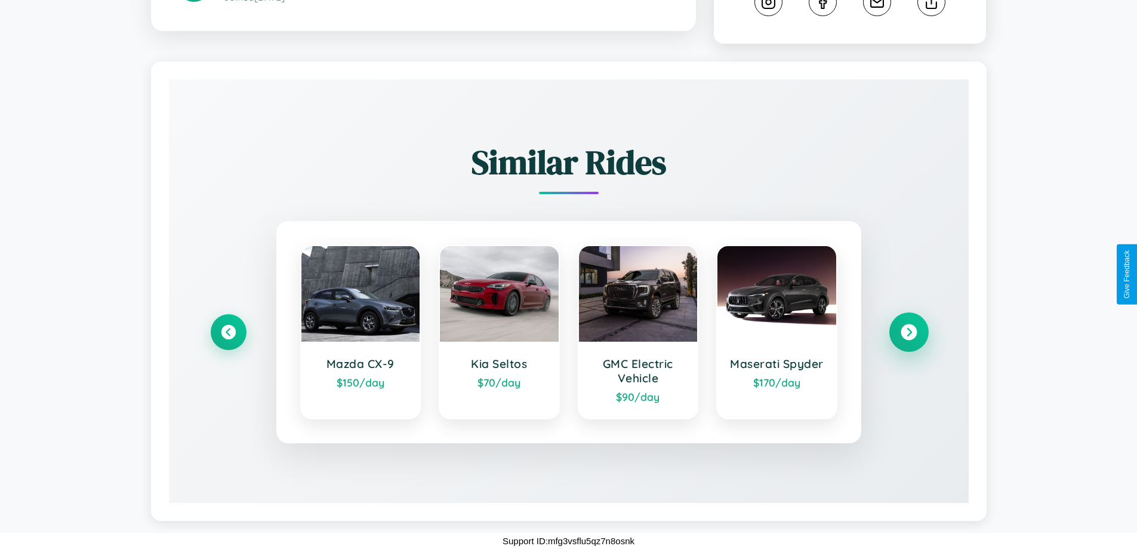
click at [909, 332] on icon at bounding box center [909, 332] width 16 height 16
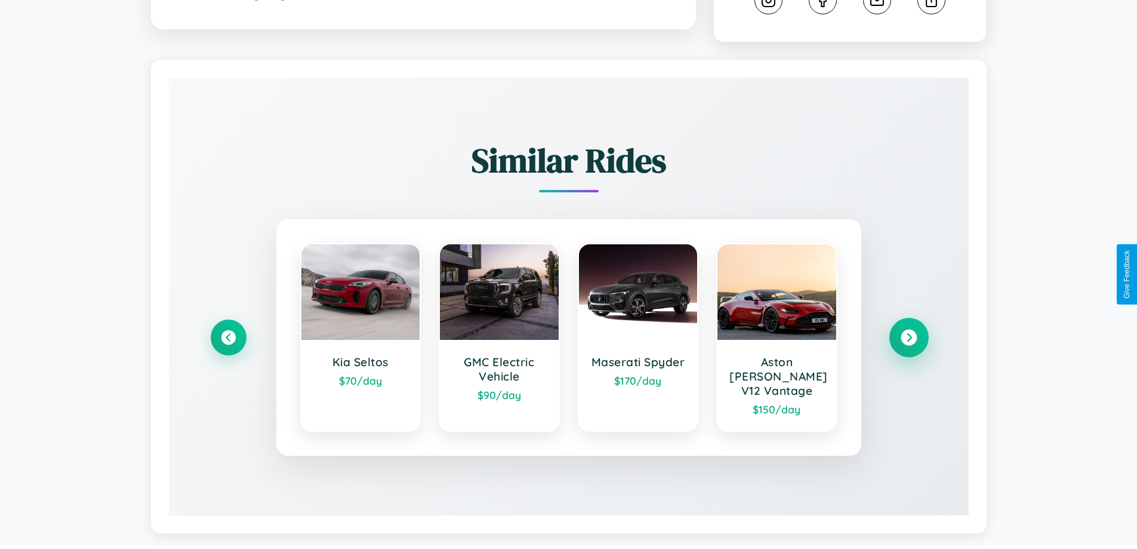
click at [909, 332] on icon at bounding box center [909, 338] width 16 height 16
